Goal: Navigation & Orientation: Find specific page/section

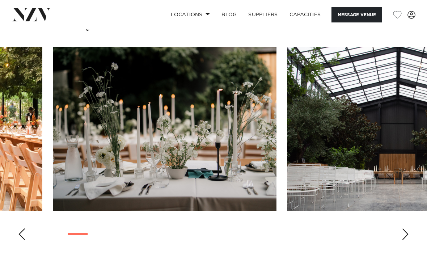
click at [403, 232] on div "Next slide" at bounding box center [404, 234] width 7 height 12
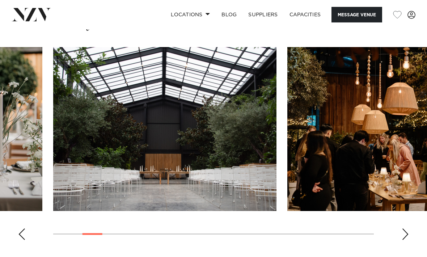
click at [399, 233] on swiper-container at bounding box center [213, 146] width 427 height 198
click at [403, 235] on div "Next slide" at bounding box center [404, 234] width 7 height 12
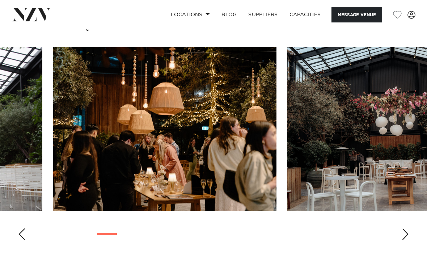
click at [403, 238] on div "Next slide" at bounding box center [404, 234] width 7 height 12
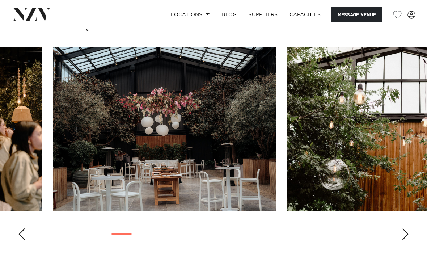
click at [403, 240] on swiper-container at bounding box center [213, 146] width 427 height 198
click at [404, 238] on div "Next slide" at bounding box center [404, 234] width 7 height 12
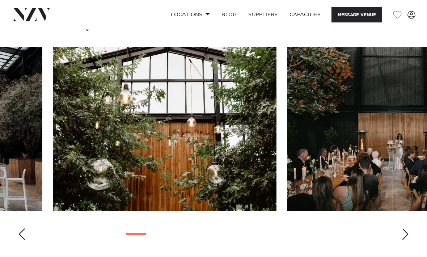
click at [399, 239] on swiper-container at bounding box center [213, 146] width 427 height 198
click at [401, 237] on div "Next slide" at bounding box center [404, 234] width 7 height 12
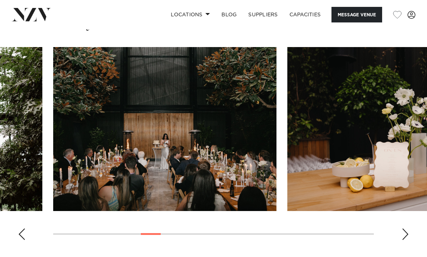
click at [400, 244] on swiper-container at bounding box center [213, 146] width 427 height 198
click at [402, 230] on div "Next slide" at bounding box center [404, 234] width 7 height 12
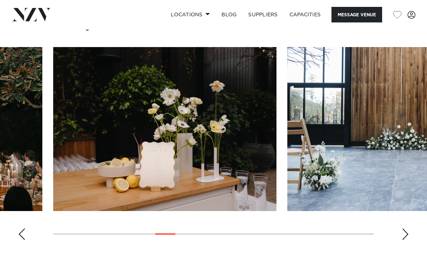
click at [401, 238] on swiper-container at bounding box center [213, 146] width 427 height 198
click at [405, 229] on div "Next slide" at bounding box center [404, 234] width 7 height 12
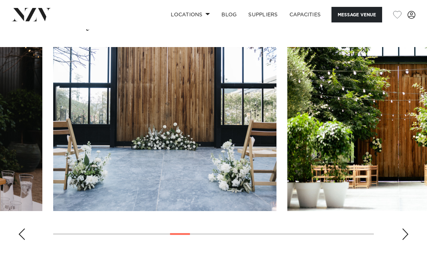
click at [402, 233] on div "Next slide" at bounding box center [404, 234] width 7 height 12
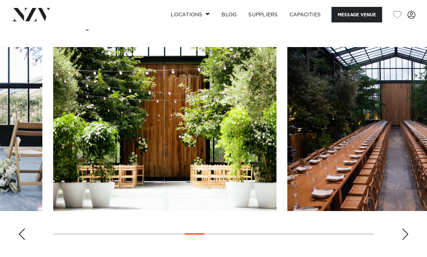
click at [402, 232] on div "Next slide" at bounding box center [404, 234] width 7 height 12
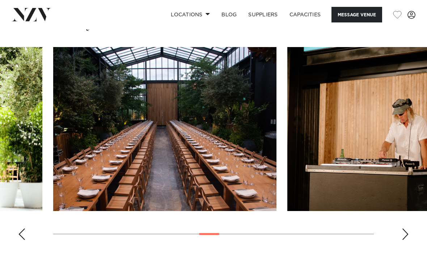
click at [404, 229] on div "Next slide" at bounding box center [404, 234] width 7 height 12
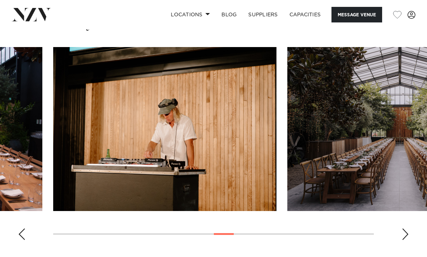
click at [403, 245] on swiper-container at bounding box center [213, 146] width 427 height 198
click at [404, 235] on div "Next slide" at bounding box center [404, 234] width 7 height 12
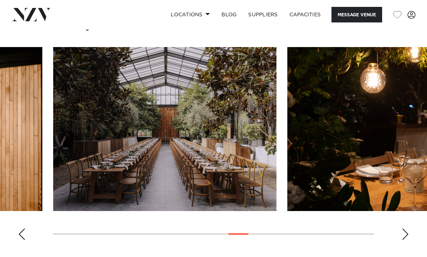
click at [226, 166] on img "13 / 22" at bounding box center [164, 129] width 223 height 164
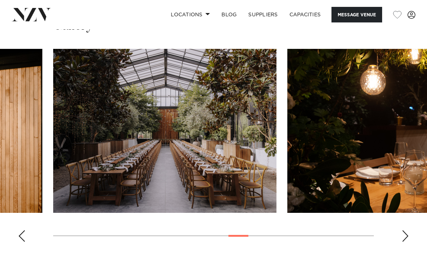
scroll to position [654, 0]
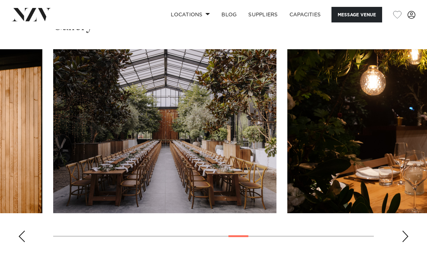
click at [410, 235] on swiper-container at bounding box center [213, 148] width 427 height 198
click at [406, 235] on div "Next slide" at bounding box center [404, 236] width 7 height 12
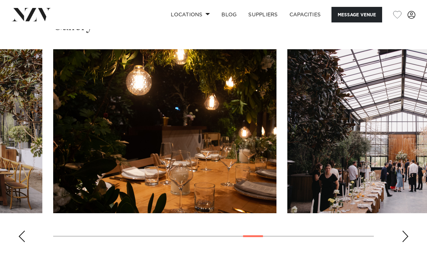
click at [405, 235] on div "Next slide" at bounding box center [404, 236] width 7 height 12
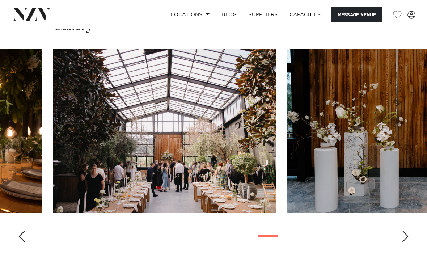
click at [407, 238] on div "Next slide" at bounding box center [404, 236] width 7 height 12
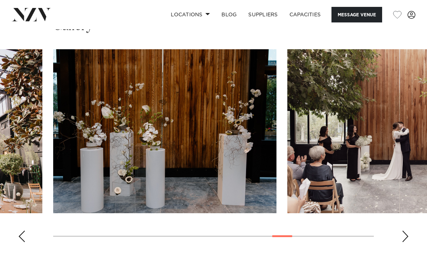
click at [408, 237] on div "Next slide" at bounding box center [404, 236] width 7 height 12
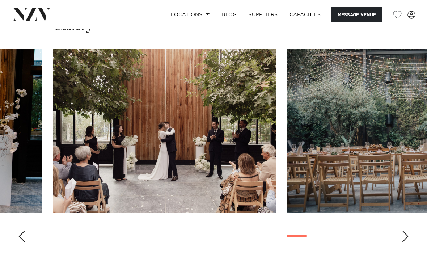
click at [403, 236] on div "Next slide" at bounding box center [404, 236] width 7 height 12
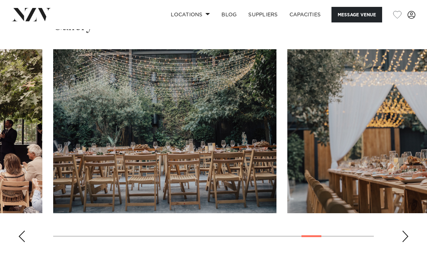
click at [406, 238] on div "Next slide" at bounding box center [404, 236] width 7 height 12
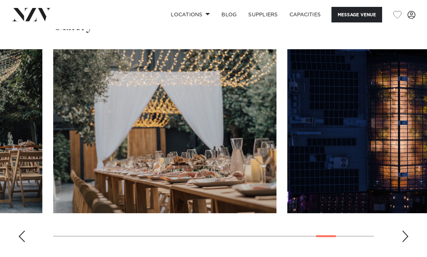
click at [29, 238] on swiper-container at bounding box center [213, 148] width 427 height 198
click at [25, 238] on swiper-container at bounding box center [213, 148] width 427 height 198
click at [14, 238] on swiper-container at bounding box center [213, 148] width 427 height 198
click at [18, 235] on div "Previous slide" at bounding box center [21, 236] width 7 height 12
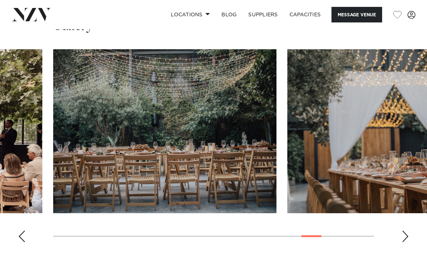
click at [401, 243] on swiper-container at bounding box center [213, 148] width 427 height 198
click at [397, 245] on swiper-container at bounding box center [213, 148] width 427 height 198
click at [401, 236] on swiper-container at bounding box center [213, 148] width 427 height 198
click at [402, 237] on div "Next slide" at bounding box center [404, 236] width 7 height 12
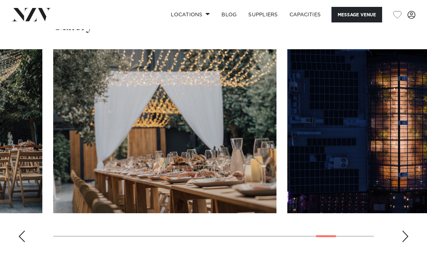
click at [400, 239] on swiper-container at bounding box center [213, 148] width 427 height 198
click at [400, 241] on swiper-container at bounding box center [213, 148] width 427 height 198
click at [405, 238] on div "Next slide" at bounding box center [404, 236] width 7 height 12
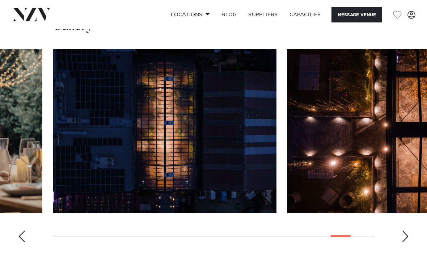
click at [405, 239] on div "Next slide" at bounding box center [404, 236] width 7 height 12
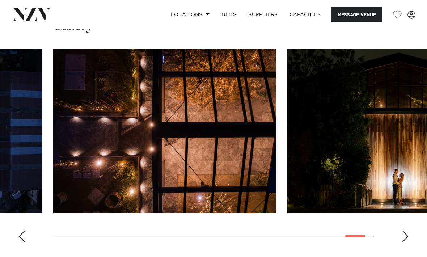
click at [402, 234] on div "Next slide" at bounding box center [404, 236] width 7 height 12
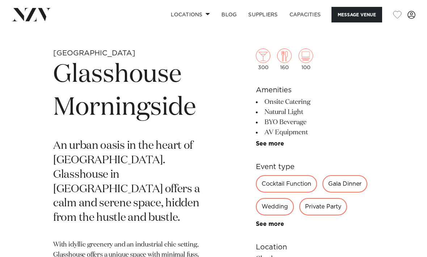
scroll to position [201, 0]
